Goal: Transaction & Acquisition: Purchase product/service

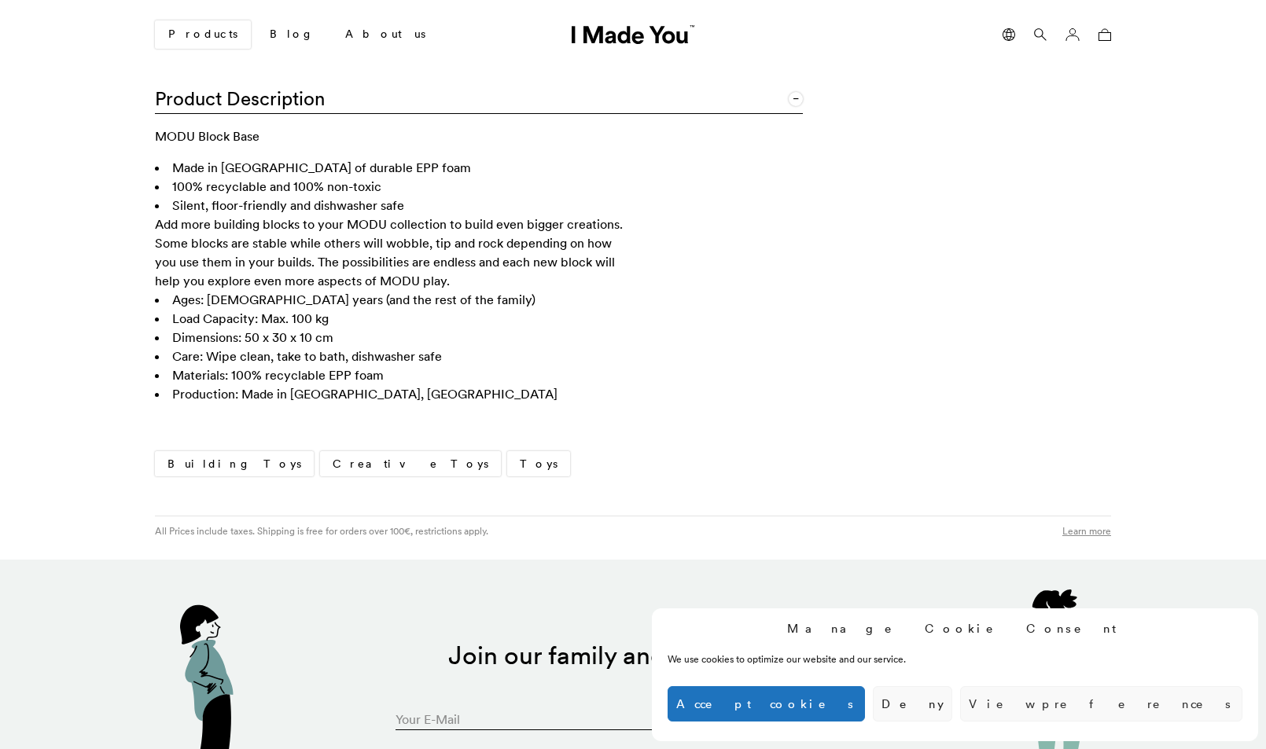
scroll to position [990, 0]
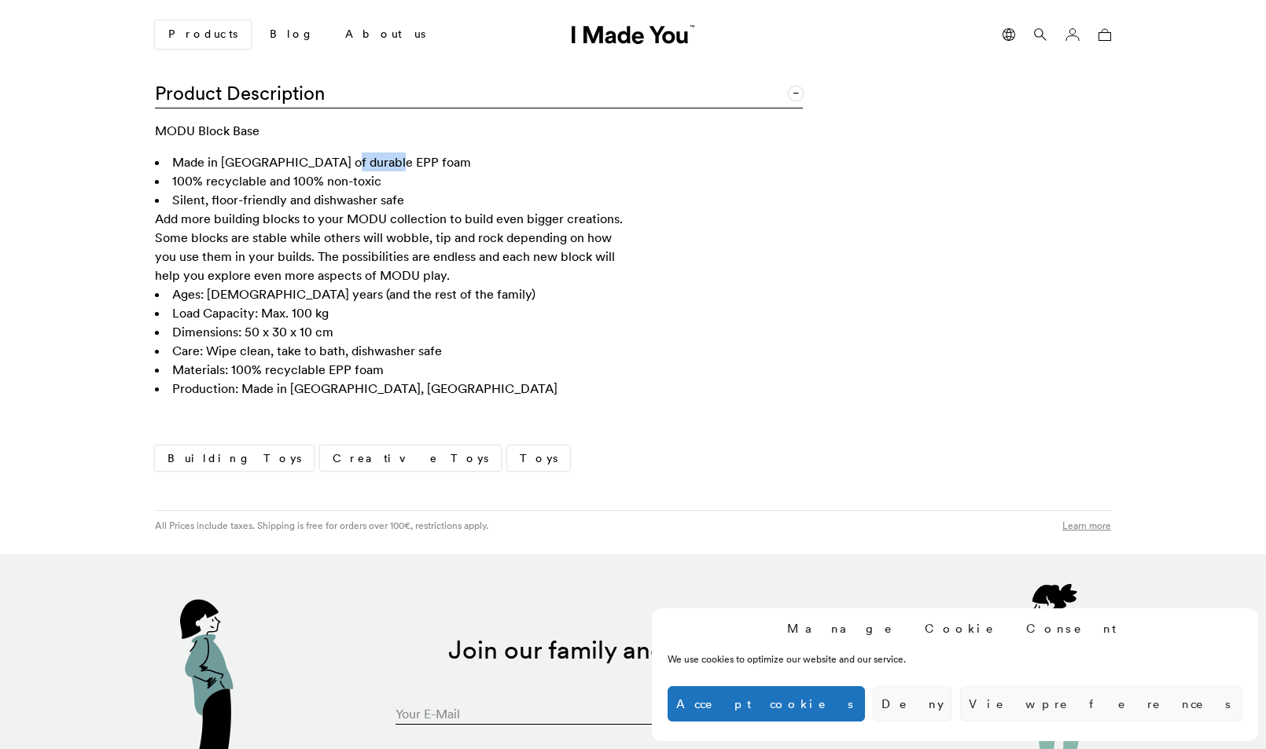
drag, startPoint x: 379, startPoint y: 161, endPoint x: 326, endPoint y: 159, distance: 53.5
click at [326, 160] on li "Made in [GEOGRAPHIC_DATA] of durable EPP foam" at bounding box center [391, 162] width 472 height 19
copy li "EPP foam"
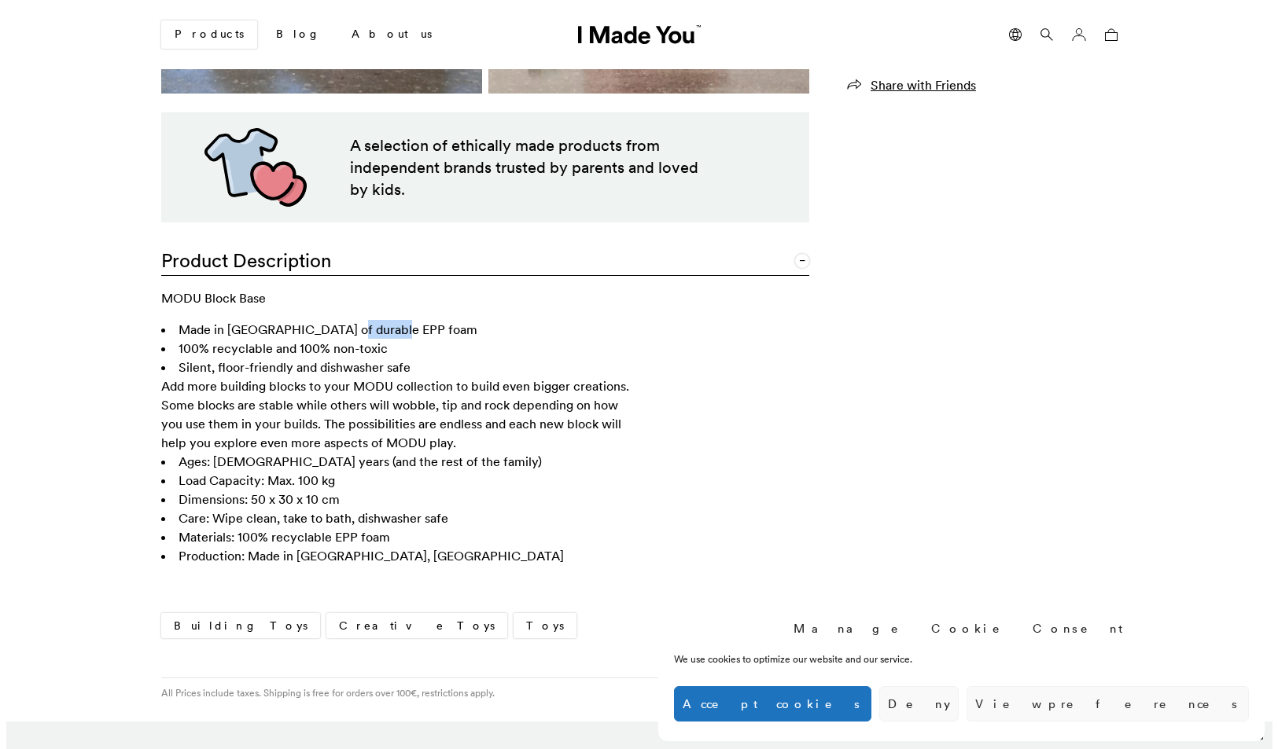
scroll to position [0, 0]
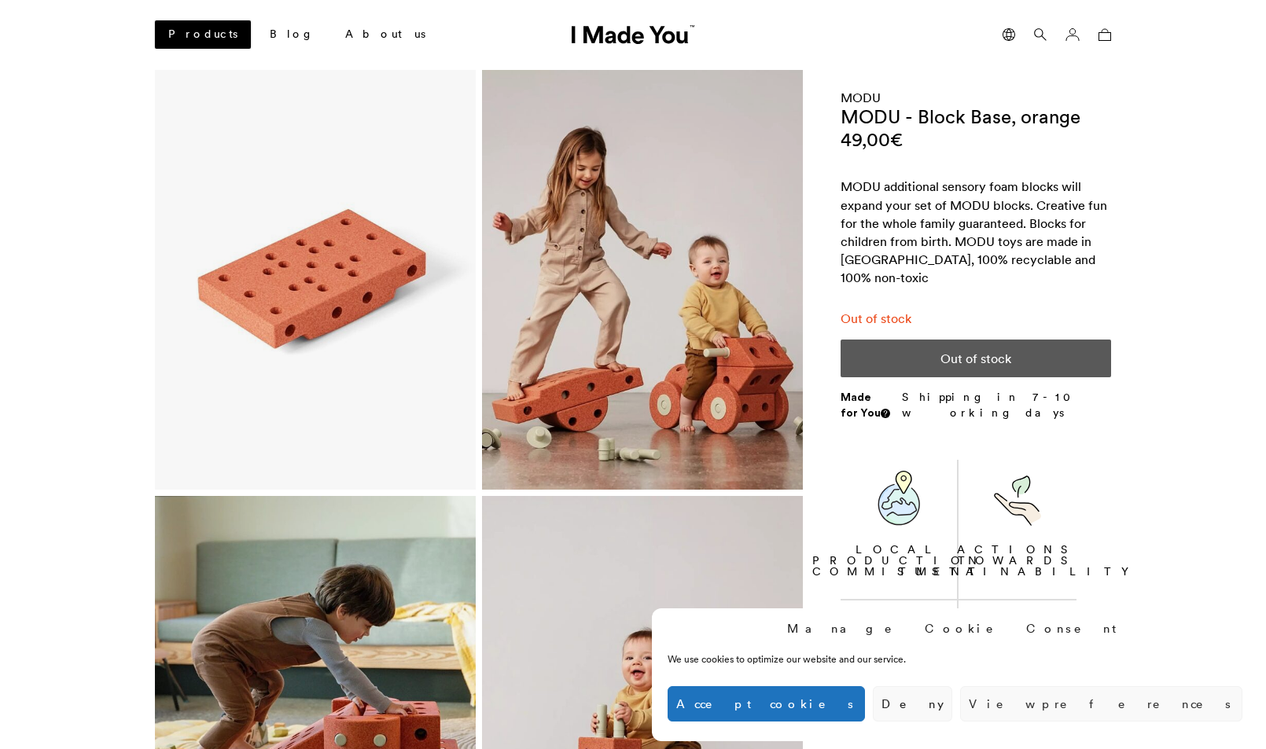
click at [198, 37] on link "Products" at bounding box center [203, 34] width 96 height 28
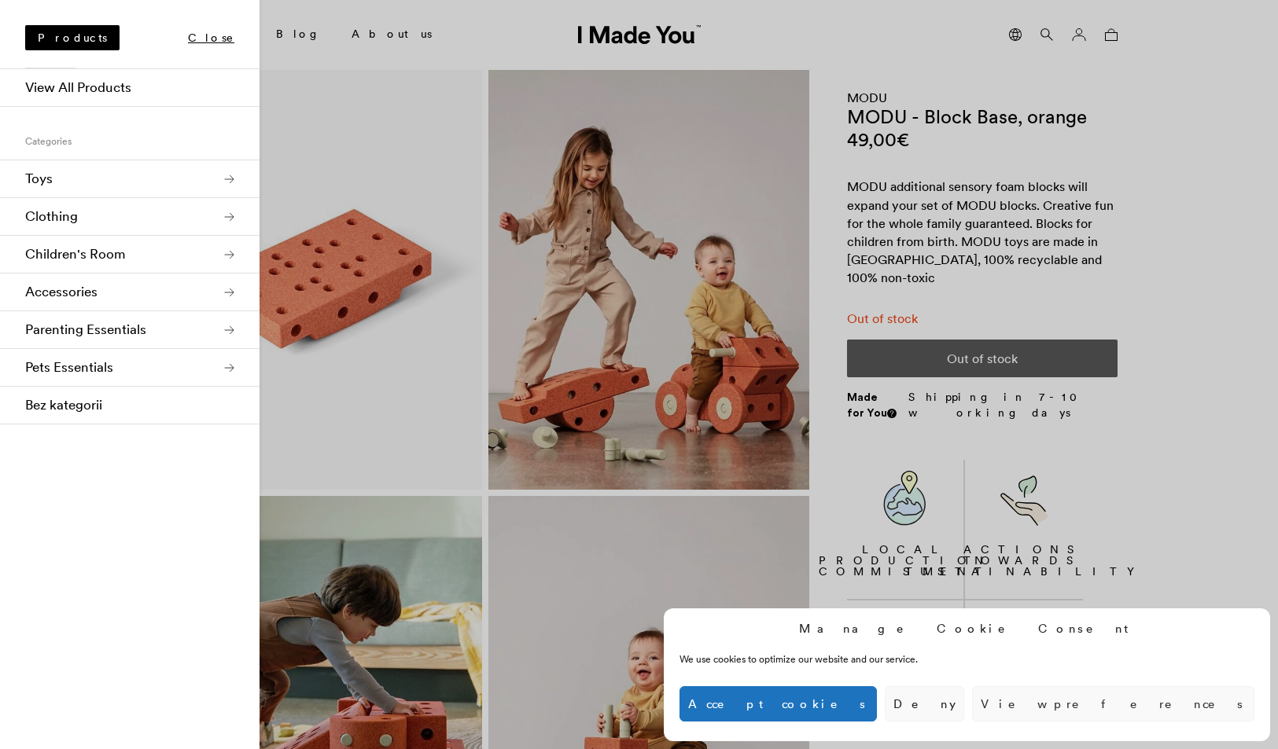
click at [230, 179] on link "Toys" at bounding box center [130, 179] width 260 height 38
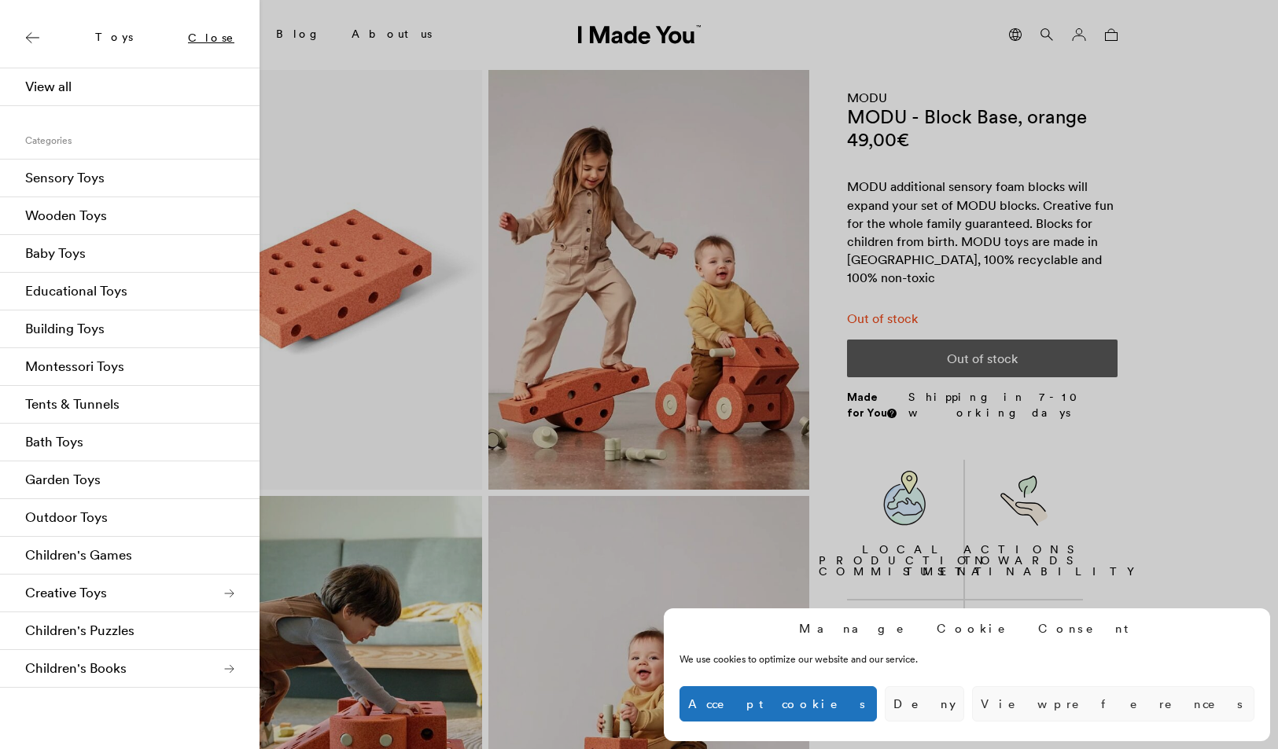
click at [79, 327] on link "Building Toys" at bounding box center [130, 330] width 260 height 38
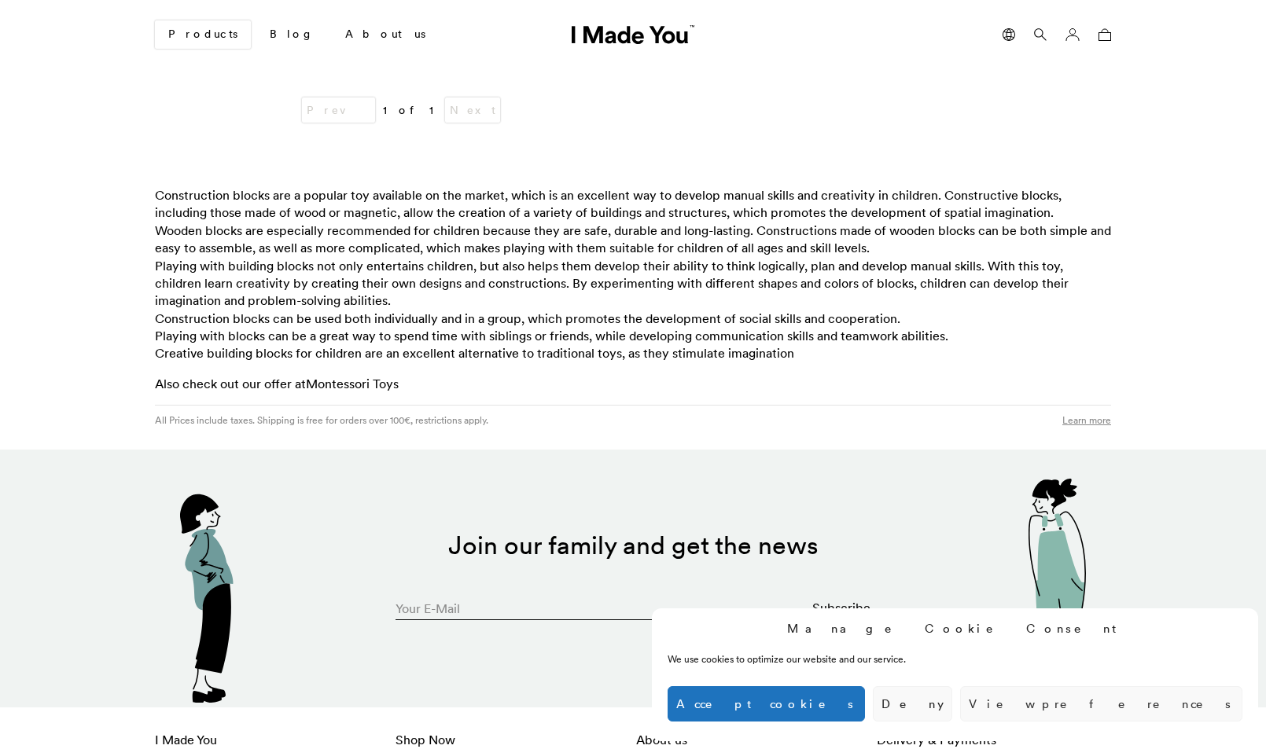
scroll to position [7045, 0]
